Goal: Task Accomplishment & Management: Manage account settings

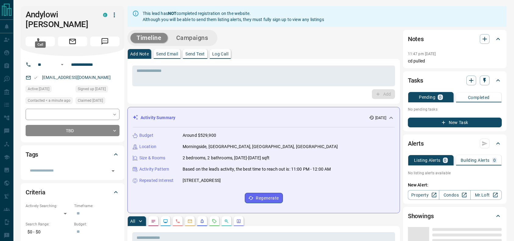
click at [45, 37] on button "Call" at bounding box center [40, 42] width 29 height 10
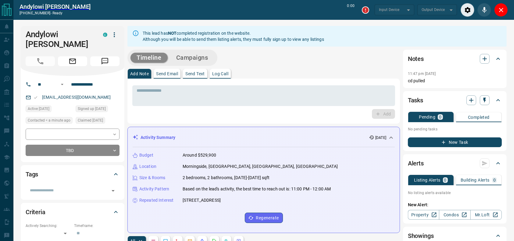
type input "*******"
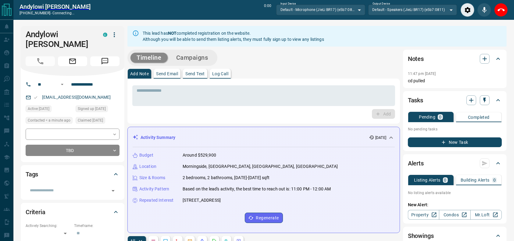
click at [242, 170] on p "Morningside, Scarborough, Toronto, Ontario" at bounding box center [260, 166] width 155 height 6
click at [502, 11] on icon "Close" at bounding box center [501, 9] width 7 height 7
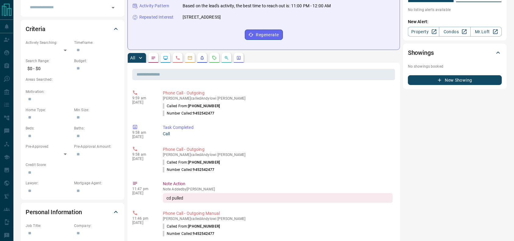
scroll to position [164, 0]
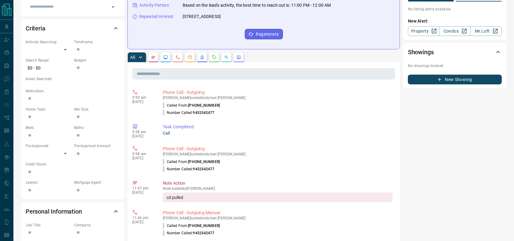
click at [213, 57] on icon "Requests" at bounding box center [214, 57] width 5 height 5
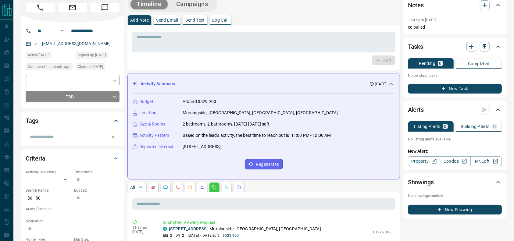
scroll to position [0, 0]
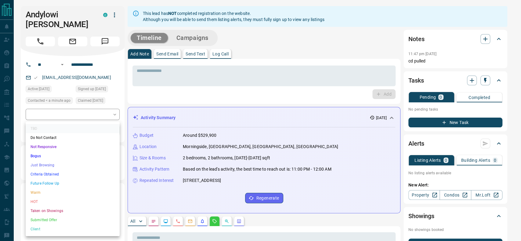
click at [38, 188] on ul "TBD Do Not Contact Not Responsive Bogus Just Browsing Criteria Obtained Future …" at bounding box center [73, 179] width 94 height 115
click at [38, 188] on li "Warm" at bounding box center [73, 192] width 94 height 9
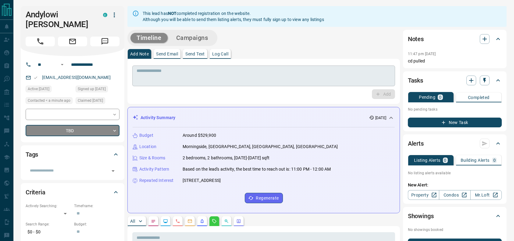
click at [150, 79] on textarea at bounding box center [264, 76] width 254 height 16
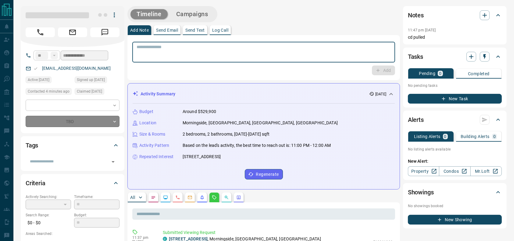
click at [150, 79] on div "* ​ Add" at bounding box center [263, 57] width 273 height 45
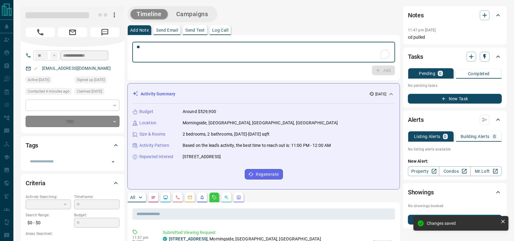
type textarea "**"
type input "*"
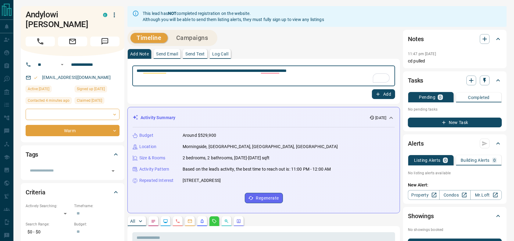
type textarea "**********"
click at [372, 90] on div "Add" at bounding box center [263, 94] width 263 height 10
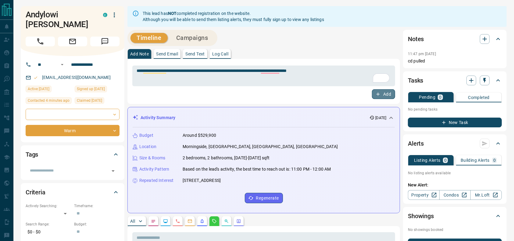
click at [388, 98] on button "Add" at bounding box center [383, 94] width 23 height 10
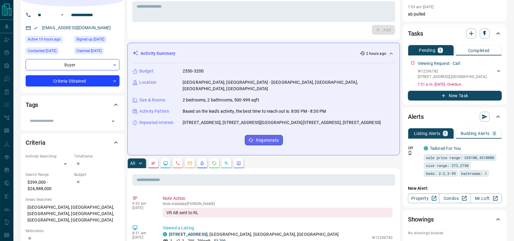
scroll to position [44, 0]
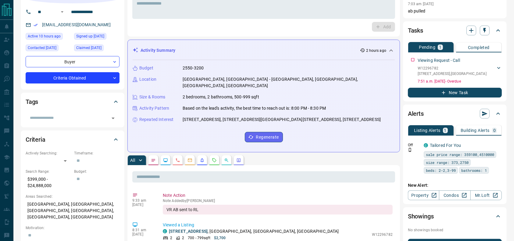
click at [220, 48] on div "Activity Summary 2 hours ago" at bounding box center [260, 50] width 255 height 6
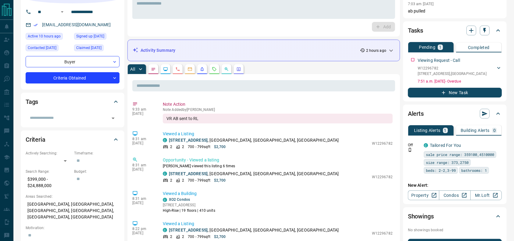
scroll to position [0, 0]
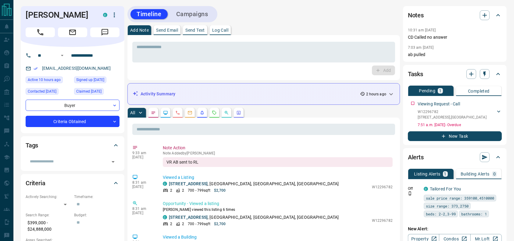
click at [188, 74] on div "Add" at bounding box center [263, 71] width 263 height 10
click at [200, 99] on div "Activity Summary 2 hours ago" at bounding box center [264, 93] width 262 height 11
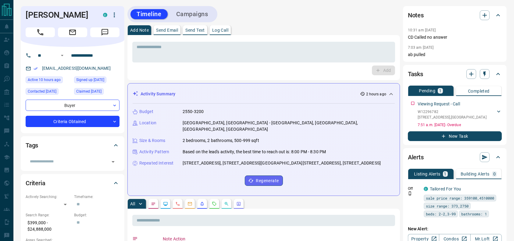
click at [200, 91] on div "Activity Summary 2 hours ago" at bounding box center [260, 94] width 255 height 6
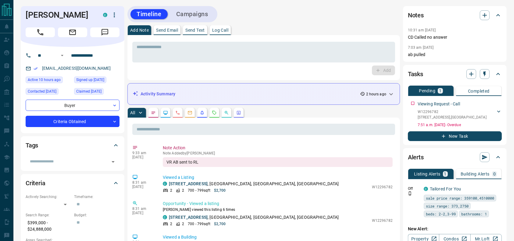
click at [207, 88] on div "Activity Summary 2 hours ago Budget 2550-3200 Location Toronto, West End - Libe…" at bounding box center [263, 94] width 273 height 22
click at [228, 91] on div "Activity Summary 2 hours ago" at bounding box center [260, 94] width 255 height 6
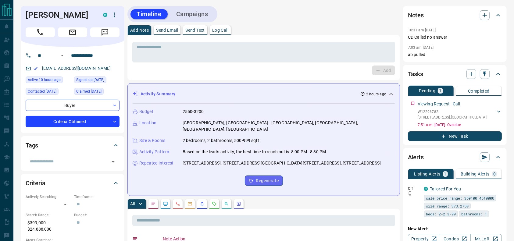
click at [232, 67] on div "Add" at bounding box center [263, 71] width 263 height 10
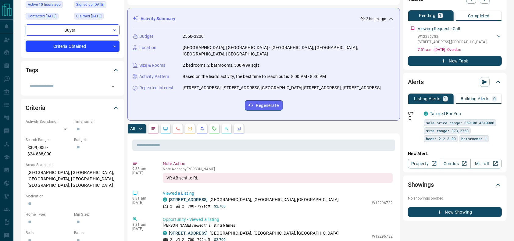
scroll to position [92, 0]
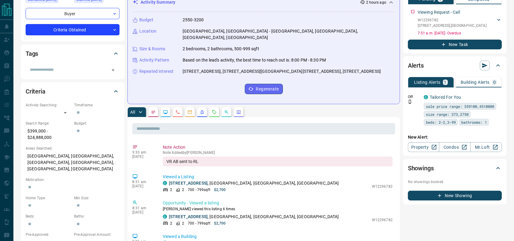
click at [217, 107] on button "button" at bounding box center [215, 112] width 10 height 10
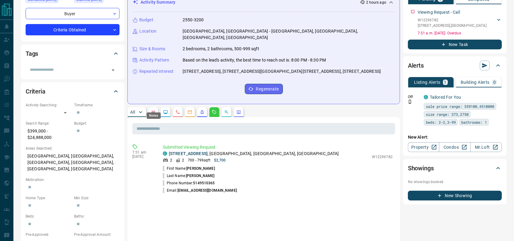
click at [153, 110] on icon "Notes" at bounding box center [153, 112] width 5 height 5
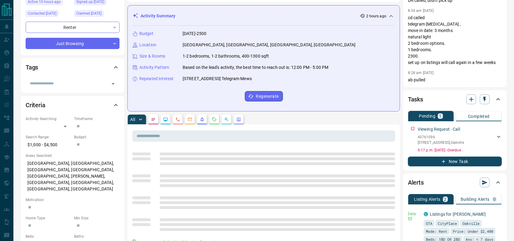
scroll to position [81, 0]
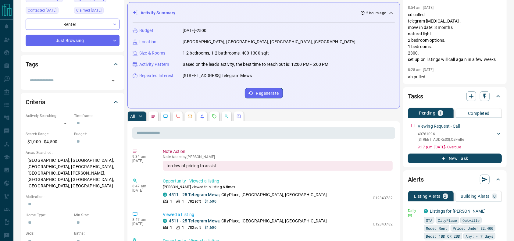
click at [215, 118] on button "button" at bounding box center [215, 117] width 10 height 10
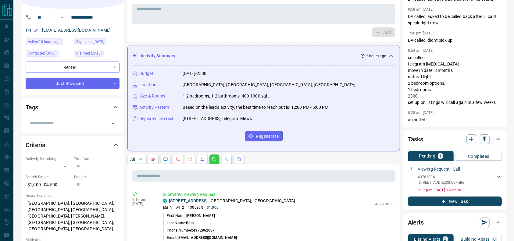
scroll to position [0, 0]
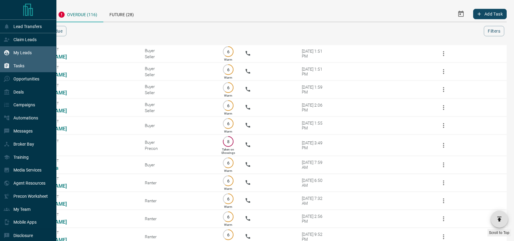
scroll to position [2289, 0]
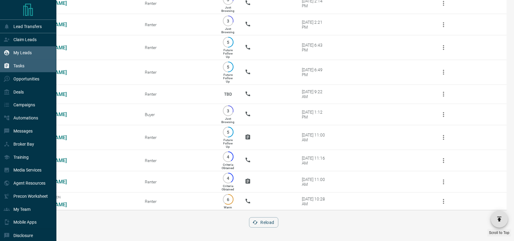
click at [3, 59] on div "My Leads" at bounding box center [28, 52] width 56 height 13
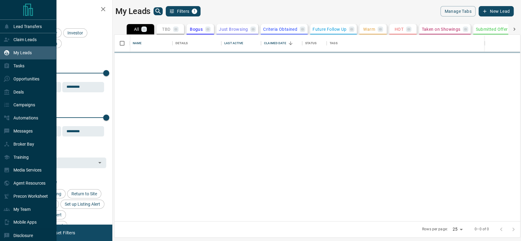
scroll to position [181, 399]
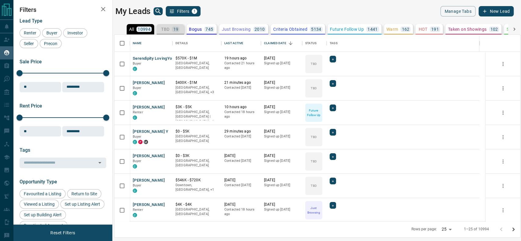
click at [177, 32] on button "TBD 19" at bounding box center [169, 29] width 27 height 10
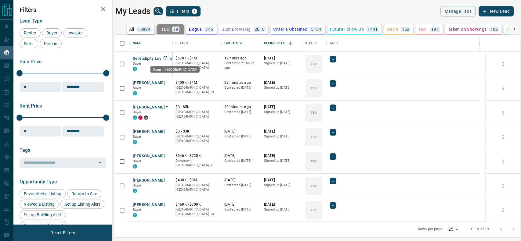
click at [168, 57] on link "Open in New Tab" at bounding box center [165, 58] width 8 height 8
click at [165, 81] on icon "Open in New Tab" at bounding box center [165, 82] width 5 height 5
click at [166, 105] on icon "Open in New Tab" at bounding box center [165, 107] width 4 height 4
click at [167, 129] on icon "Open in New Tab" at bounding box center [165, 131] width 5 height 5
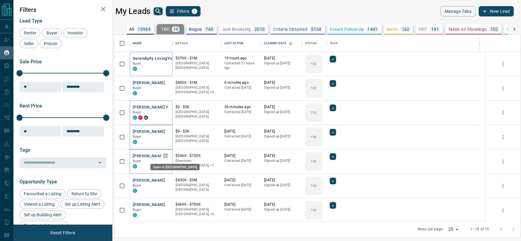
click at [163, 155] on icon "Open in New Tab" at bounding box center [165, 156] width 4 height 4
click at [166, 180] on icon "Open in New Tab" at bounding box center [165, 180] width 5 height 5
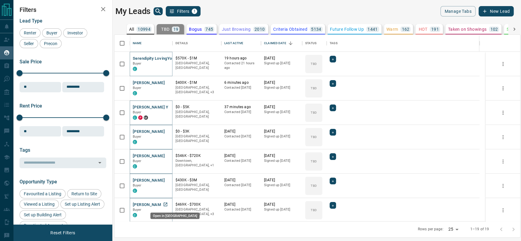
click at [167, 206] on icon "Open in New Tab" at bounding box center [165, 205] width 4 height 4
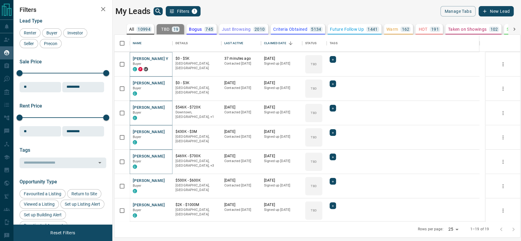
scroll to position [49, 0]
click at [161, 182] on link "Open in New Tab" at bounding box center [165, 180] width 8 height 8
click at [163, 205] on icon "Open in New Tab" at bounding box center [165, 205] width 4 height 4
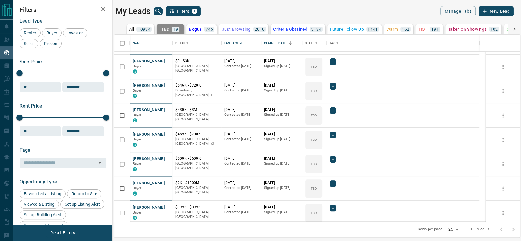
scroll to position [72, 0]
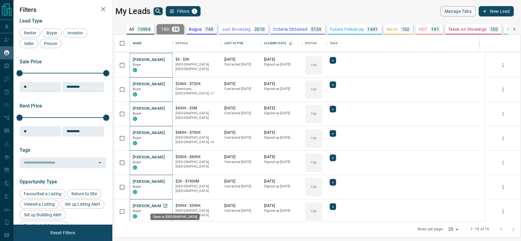
click at [166, 204] on icon "Open in New Tab" at bounding box center [165, 206] width 4 height 4
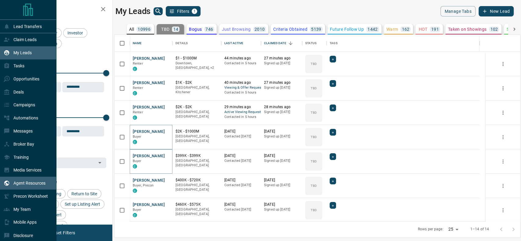
scroll to position [19, 0]
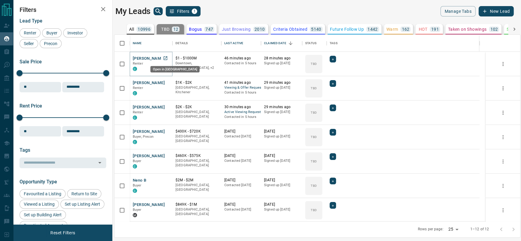
click at [166, 58] on icon "Open in New Tab" at bounding box center [165, 58] width 5 height 5
click at [167, 80] on icon "Open in New Tab" at bounding box center [165, 82] width 5 height 5
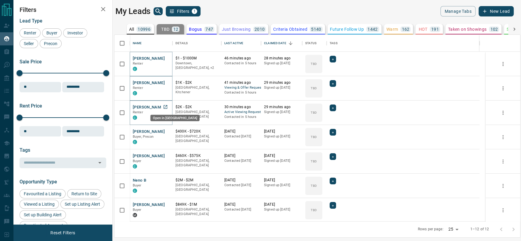
click at [166, 106] on icon "Open in New Tab" at bounding box center [165, 107] width 5 height 5
click at [164, 132] on icon "Open in New Tab" at bounding box center [165, 131] width 5 height 5
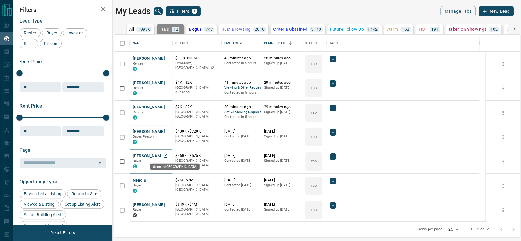
click at [167, 155] on icon "Open in New Tab" at bounding box center [165, 156] width 4 height 4
click at [163, 181] on icon "Open in New Tab" at bounding box center [165, 180] width 5 height 5
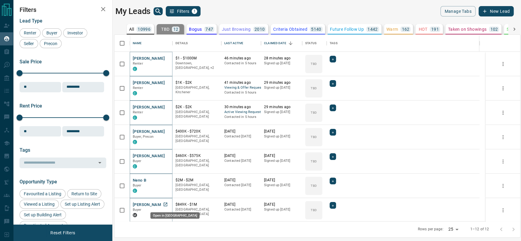
click at [165, 204] on icon "Open in New Tab" at bounding box center [165, 205] width 4 height 4
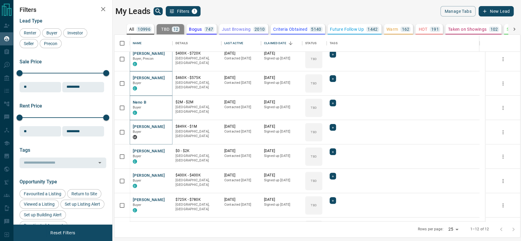
scroll to position [78, 0]
click at [166, 152] on icon "Open in New Tab" at bounding box center [165, 150] width 5 height 5
click at [164, 176] on icon "Open in New Tab" at bounding box center [165, 175] width 4 height 4
click at [166, 198] on icon "Open in New Tab" at bounding box center [165, 200] width 4 height 4
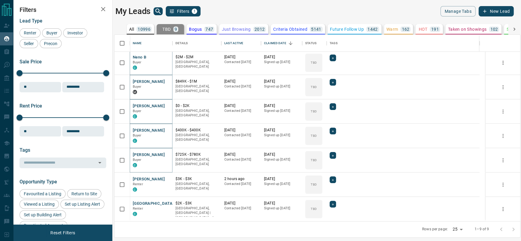
scroll to position [5, 0]
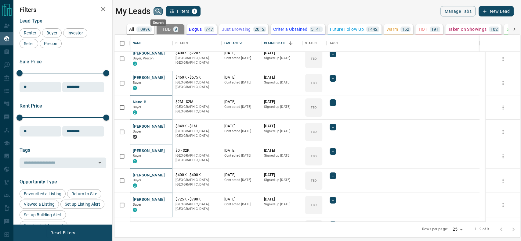
click at [158, 10] on icon "search button" at bounding box center [157, 11] width 7 height 7
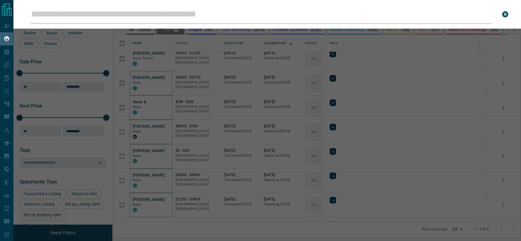
click at [157, 14] on input "Leads Search Bar" at bounding box center [260, 14] width 461 height 19
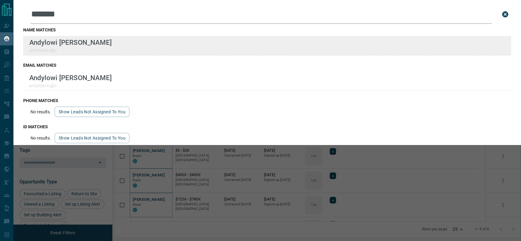
type input "*******"
